Goal: Navigation & Orientation: Find specific page/section

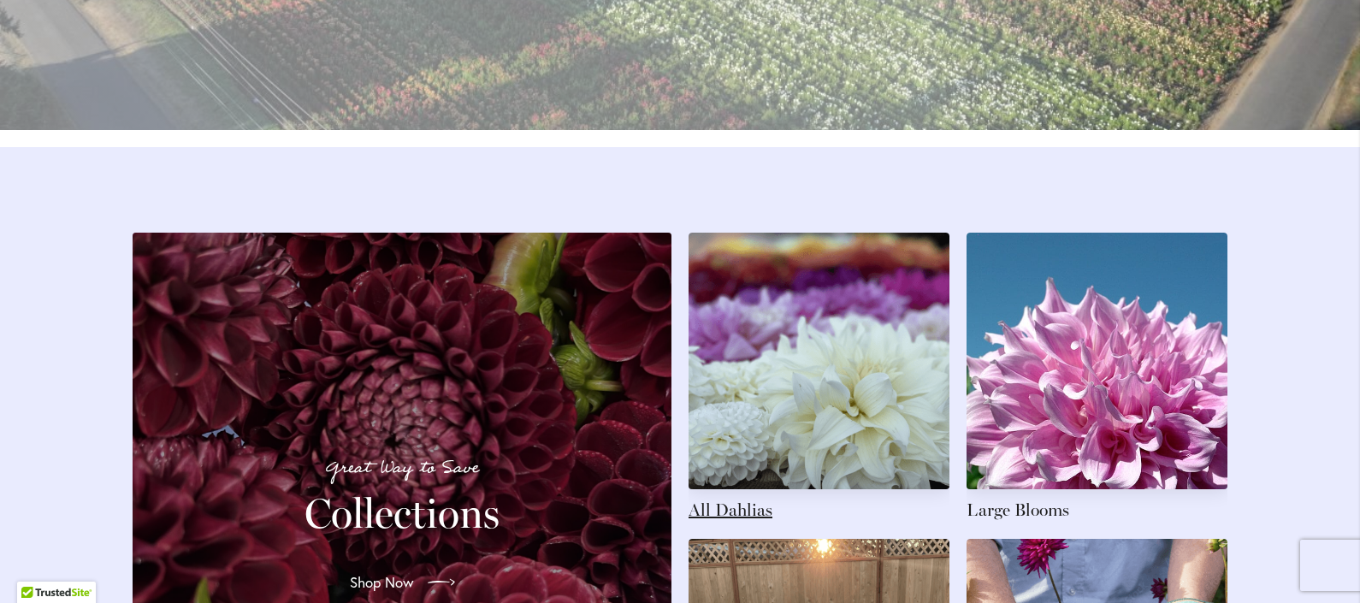
scroll to position [2384, 0]
click at [812, 340] on link at bounding box center [818, 377] width 261 height 289
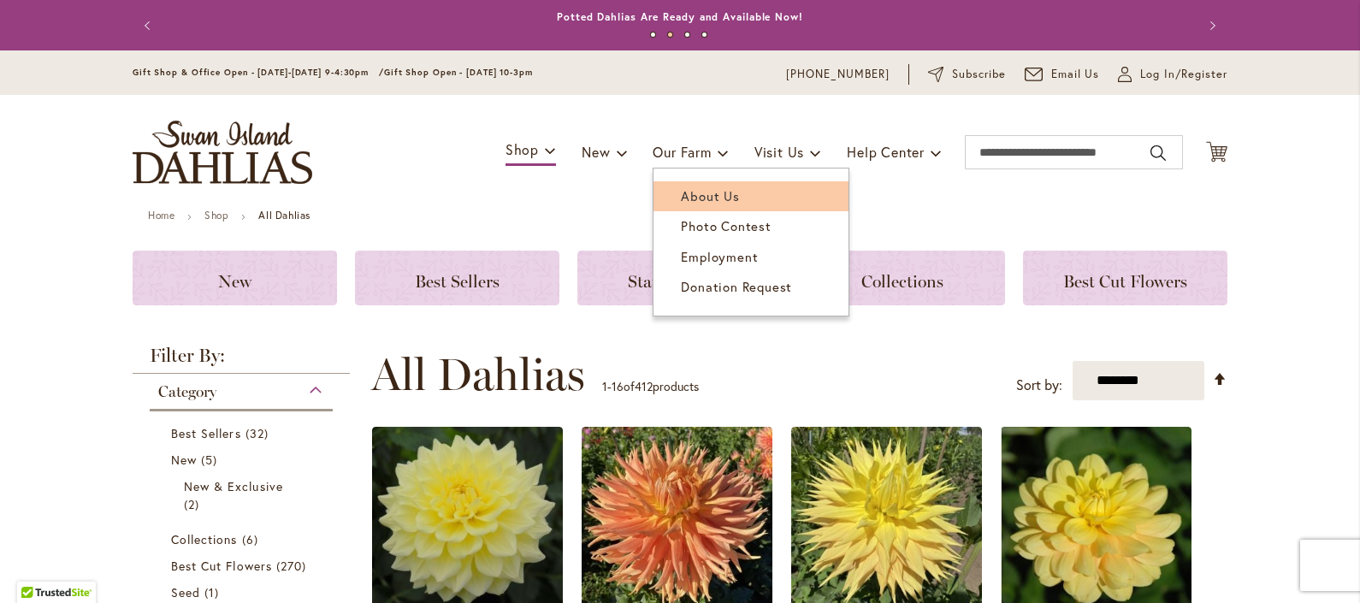
click at [695, 192] on span "About Us" at bounding box center [710, 195] width 58 height 17
